Goal: Information Seeking & Learning: Learn about a topic

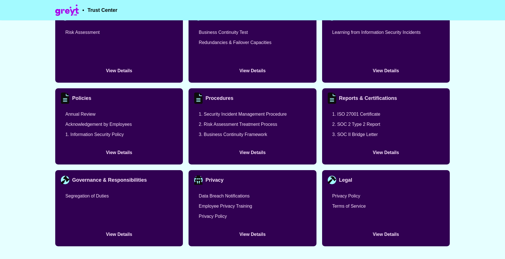
scroll to position [635, 0]
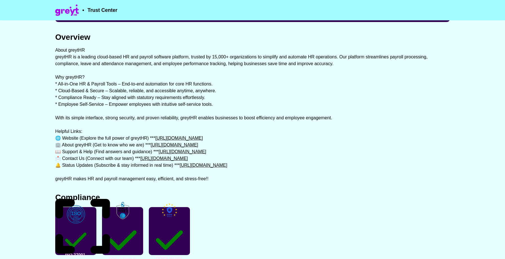
scroll to position [0, 0]
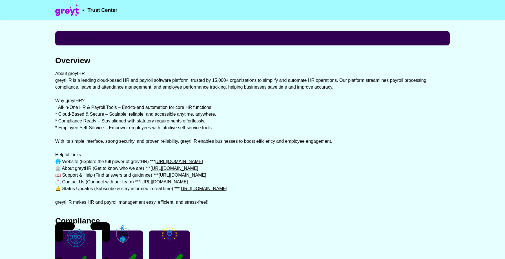
click at [138, 79] on div "About greytHR greytHR is a leading cloud-based HR and payroll software platform…" at bounding box center [252, 137] width 395 height 135
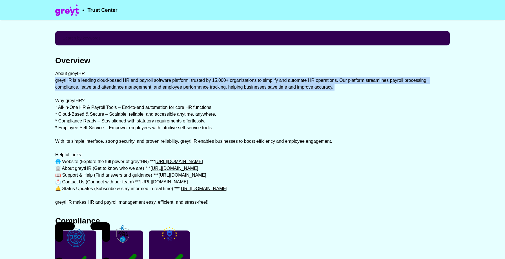
click at [138, 79] on div "About greytHR greytHR is a leading cloud-based HR and payroll software platform…" at bounding box center [252, 137] width 395 height 135
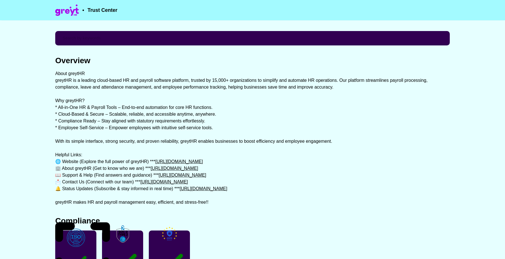
click at [138, 86] on div "About greytHR greytHR is a leading cloud-based HR and payroll software platform…" at bounding box center [252, 137] width 395 height 135
click at [122, 120] on div "About greytHR greytHR is a leading cloud-based HR and payroll software platform…" at bounding box center [252, 137] width 395 height 135
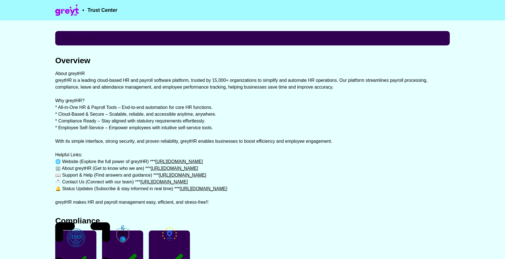
click at [115, 129] on div "About greytHR greytHR is a leading cloud-based HR and payroll software platform…" at bounding box center [252, 137] width 395 height 135
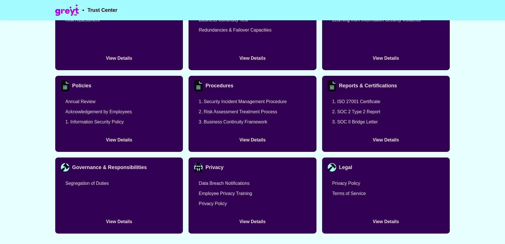
scroll to position [650, 0]
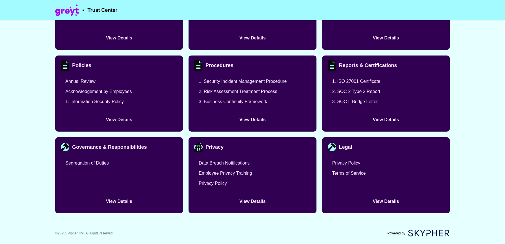
click at [213, 148] on div "Privacy" at bounding box center [215, 147] width 18 height 6
click at [208, 139] on div "Privacy Data Breach Notifications Employee Privacy Training Privacy Policy View…" at bounding box center [253, 175] width 128 height 76
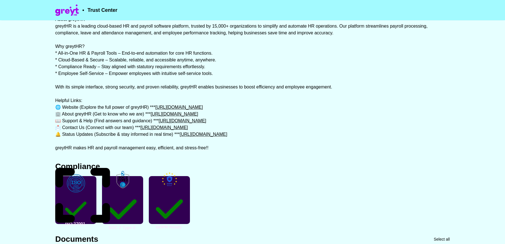
scroll to position [0, 0]
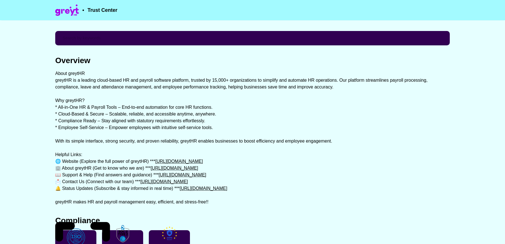
click at [110, 14] on div "• [GEOGRAPHIC_DATA]" at bounding box center [86, 10] width 62 height 17
click at [101, 10] on span "Trust Center" at bounding box center [103, 10] width 30 height 5
click at [85, 10] on div "• [GEOGRAPHIC_DATA]" at bounding box center [99, 10] width 35 height 5
click at [81, 10] on div "• [GEOGRAPHIC_DATA]" at bounding box center [86, 10] width 62 height 17
click at [77, 10] on img at bounding box center [67, 10] width 24 height 11
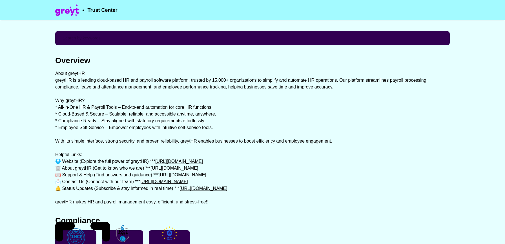
click at [73, 12] on img at bounding box center [67, 10] width 24 height 11
